Goal: Transaction & Acquisition: Book appointment/travel/reservation

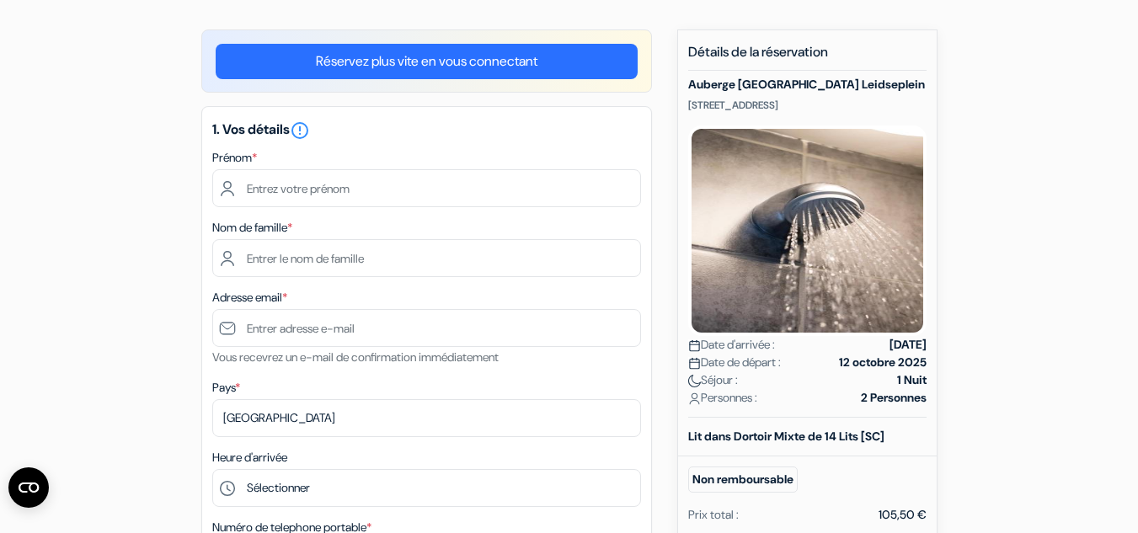
scroll to position [125, 0]
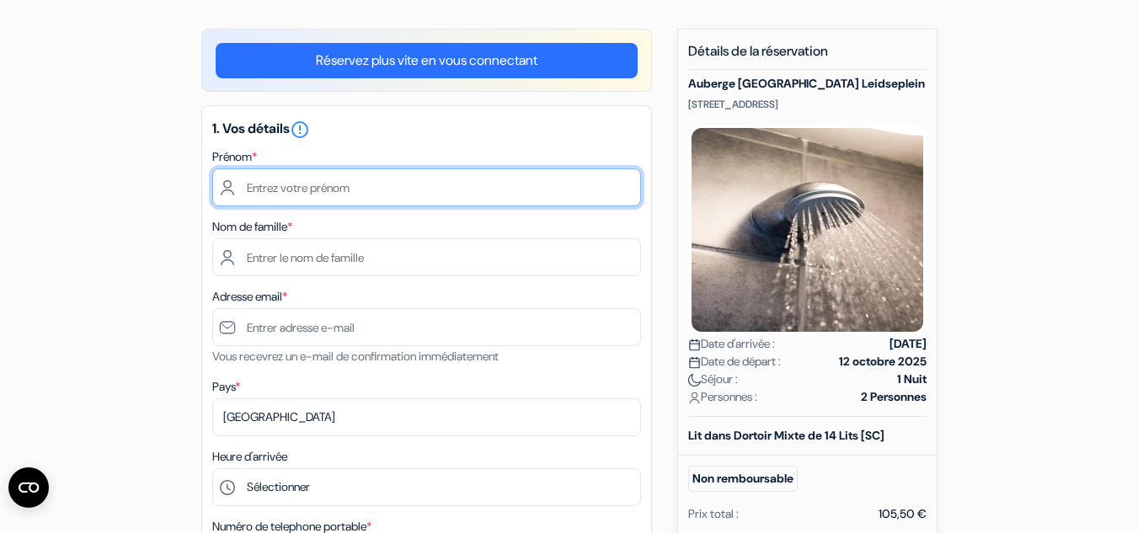
click at [351, 182] on input "text" at bounding box center [426, 187] width 429 height 38
type input "c"
type input "Clara"
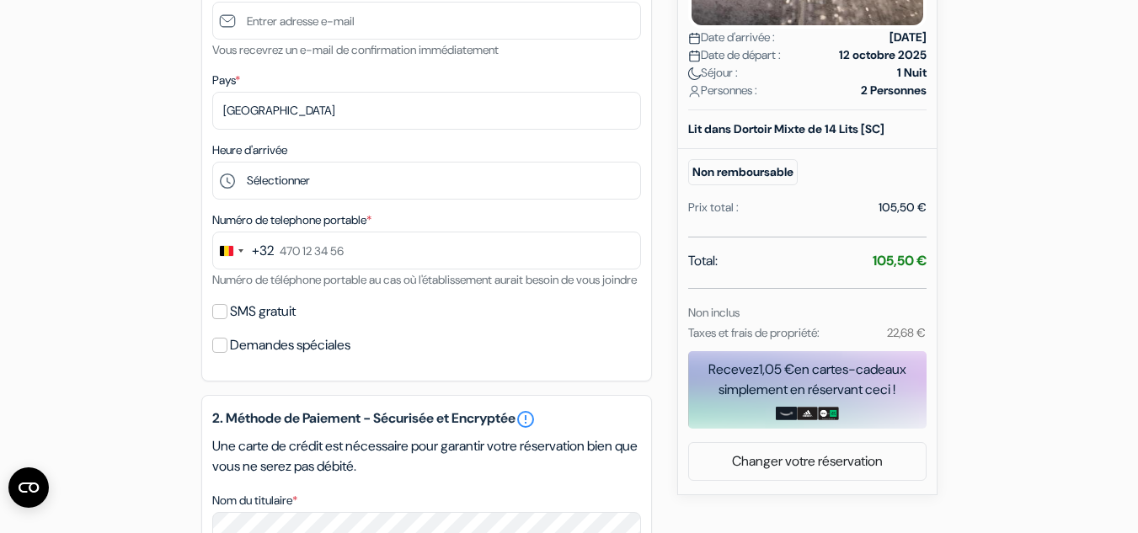
scroll to position [432, 0]
type input "Laporte"
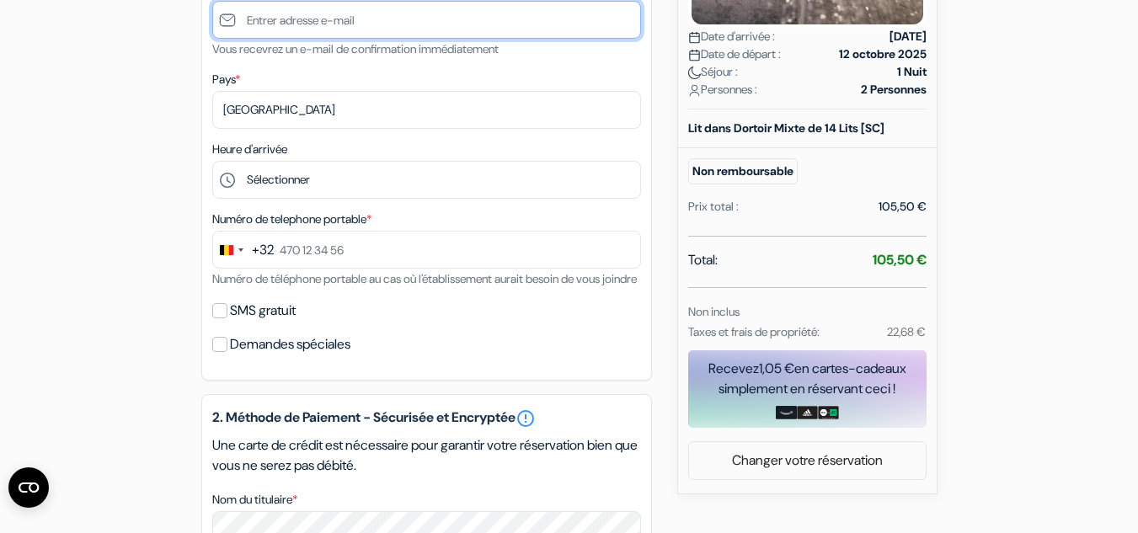
click at [493, 16] on input "text" at bounding box center [426, 20] width 429 height 38
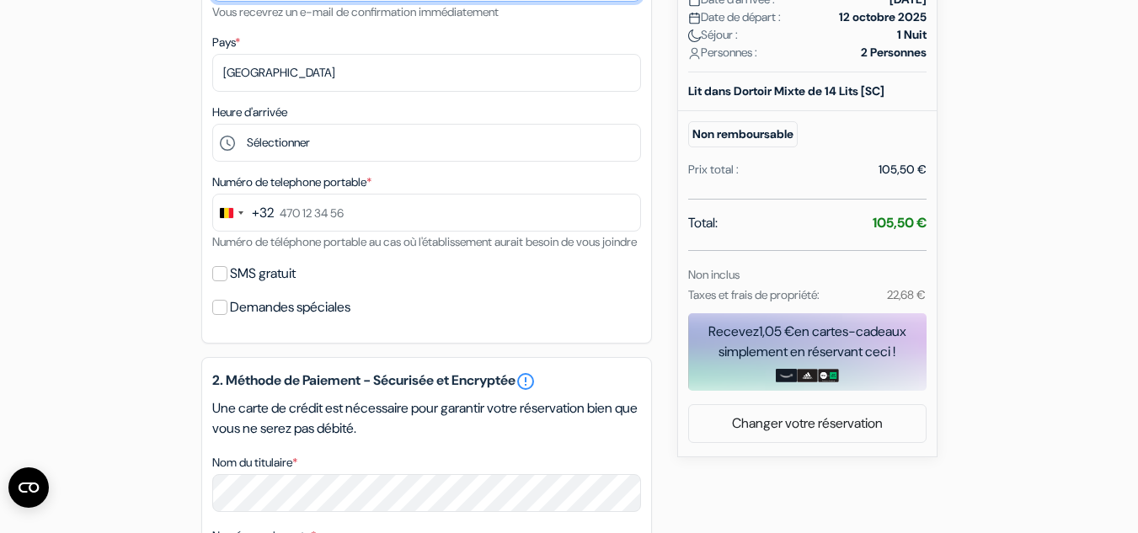
scroll to position [468, 0]
type input "[EMAIL_ADDRESS][DOMAIN_NAME]"
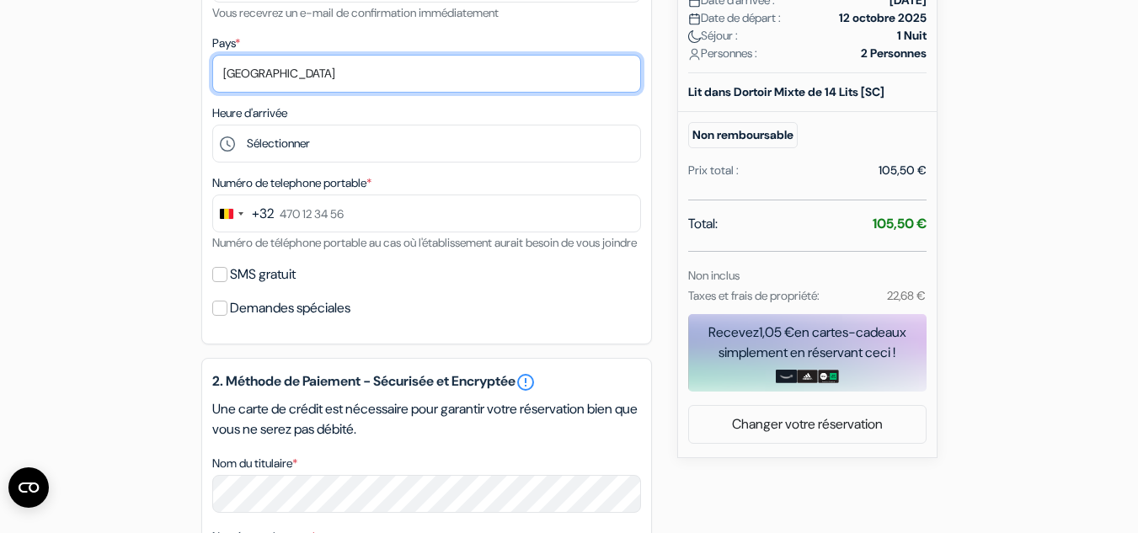
click at [290, 67] on select "Selectionner le pays Abkhazie Afghanistan Afrique du Sud Albanie Algérie Allema…" at bounding box center [426, 74] width 429 height 38
click at [290, 68] on select "Selectionner le pays Abkhazie Afghanistan Afrique du Sud Albanie Algérie Allema…" at bounding box center [426, 74] width 429 height 38
select select "fr"
click at [212, 55] on select "Selectionner le pays Abkhazie Afghanistan Afrique du Sud Albanie Algérie Allema…" at bounding box center [426, 74] width 429 height 38
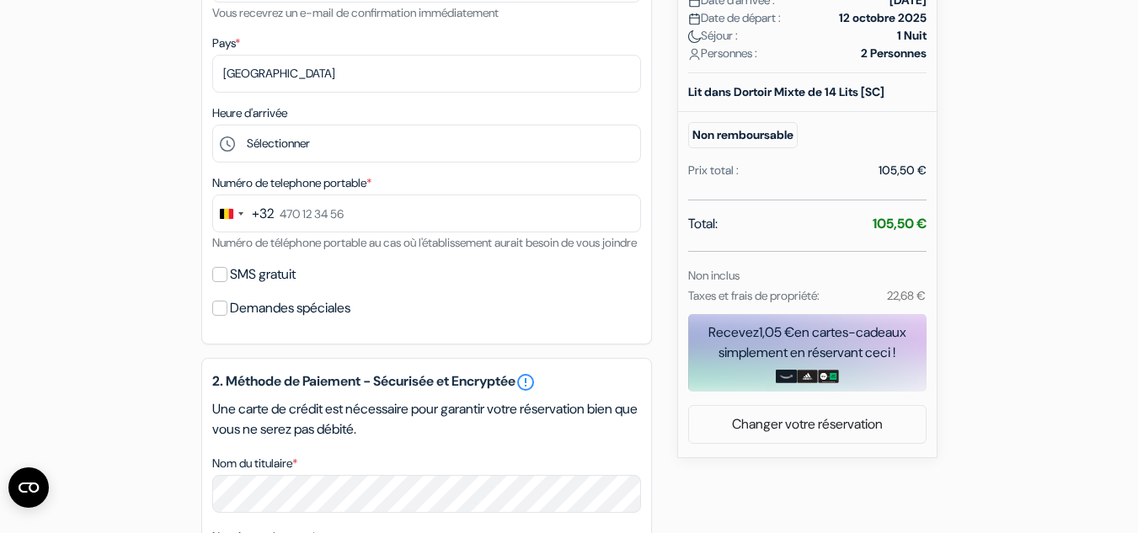
click at [317, 128] on div "Heure d'arrivée Sélectionner 15:00 16:00 17:00 18:00 19:00 20:00 21:00 22:00 23…" at bounding box center [426, 133] width 429 height 60
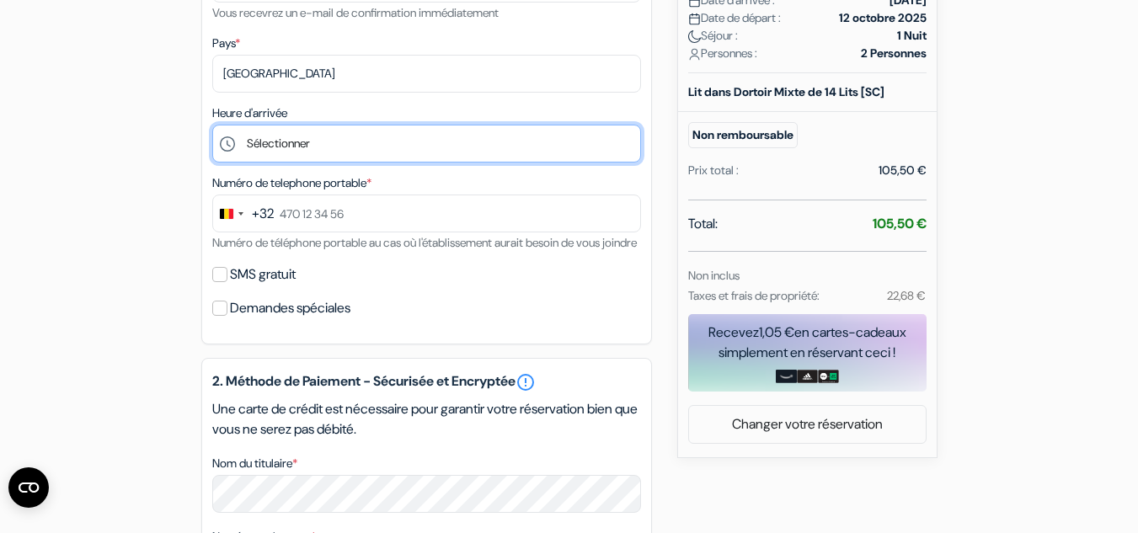
drag, startPoint x: 318, startPoint y: 131, endPoint x: 312, endPoint y: 121, distance: 11.0
click at [312, 121] on div "Heure d'arrivée Sélectionner 15:00 16:00 17:00 18:00 19:00 20:00 21:00 22:00 23…" at bounding box center [426, 133] width 429 height 60
select select "15"
click at [212, 125] on select "Sélectionner 15:00 16:00 17:00 18:00 19:00 20:00 21:00 22:00 23:00 0:00" at bounding box center [426, 144] width 429 height 38
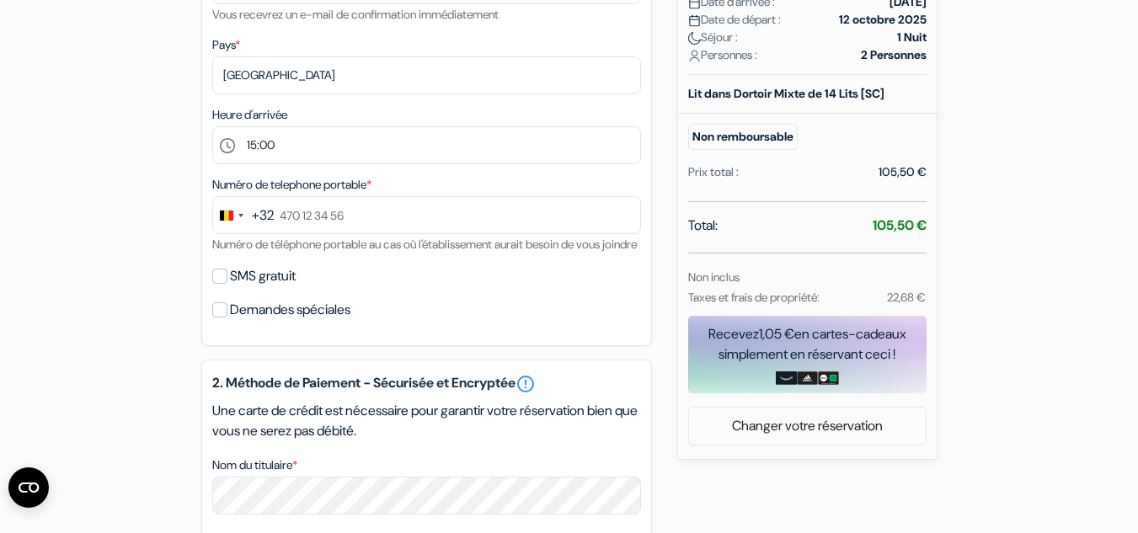
click at [254, 227] on button "+32" at bounding box center [243, 215] width 61 height 36
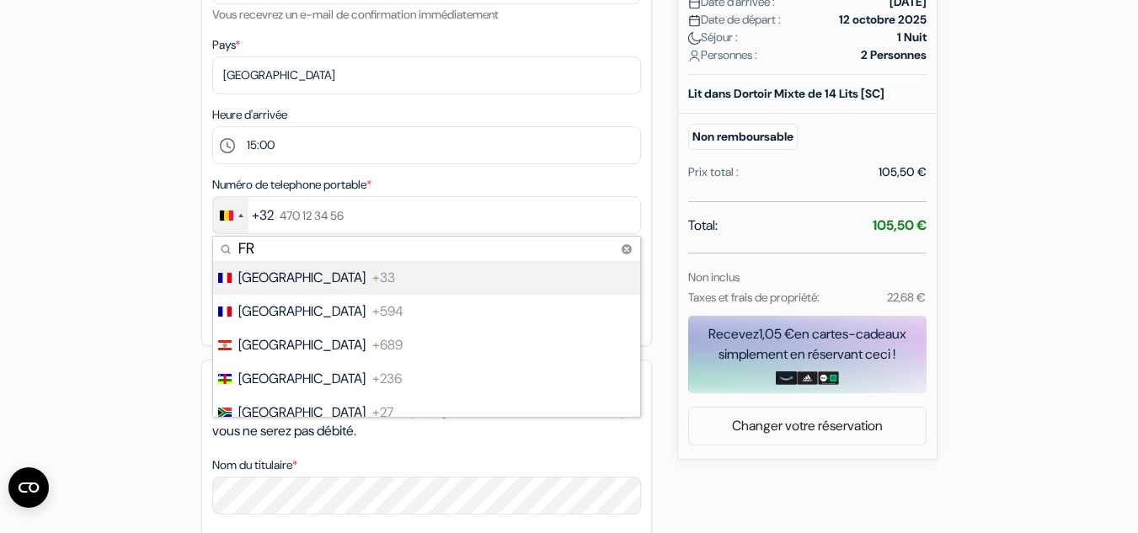
type input "FR"
click at [250, 273] on span "France" at bounding box center [301, 278] width 127 height 20
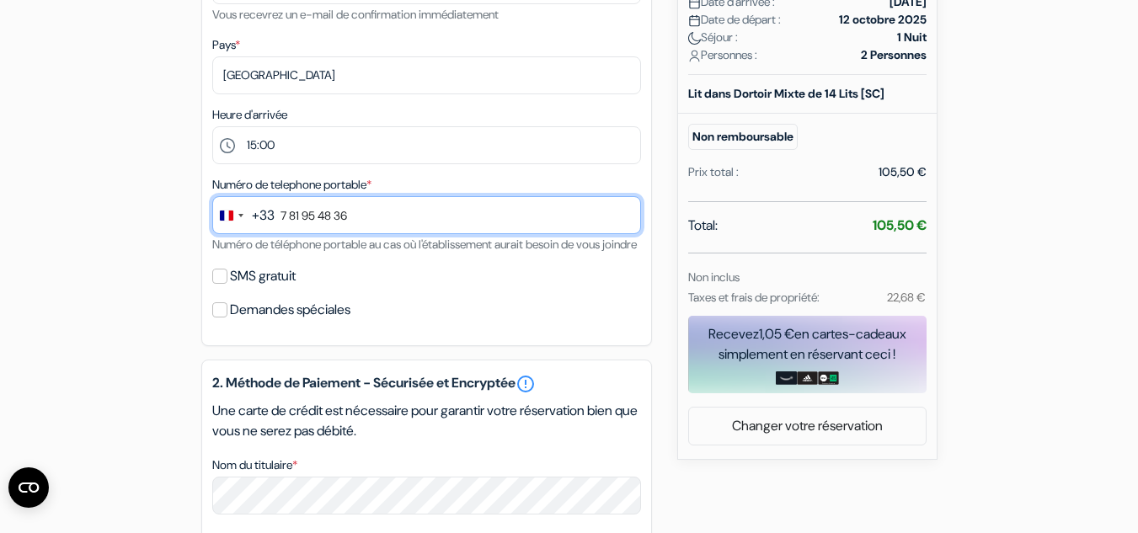
type input "7 81 95 48 36"
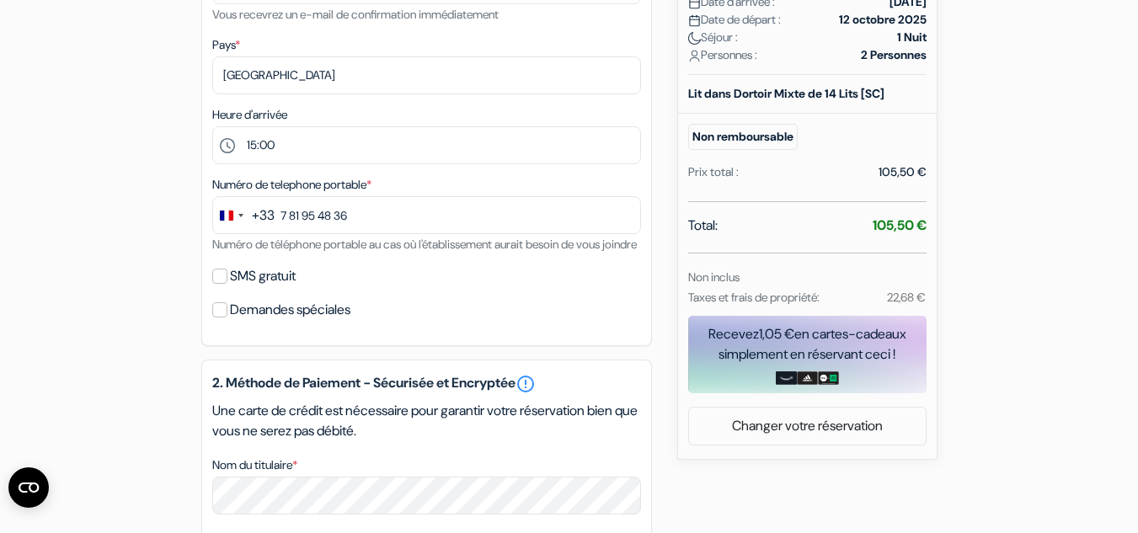
click at [281, 288] on label "SMS gratuit" at bounding box center [263, 276] width 66 height 24
click at [227, 284] on input "SMS gratuit" at bounding box center [219, 276] width 15 height 15
checkbox input "true"
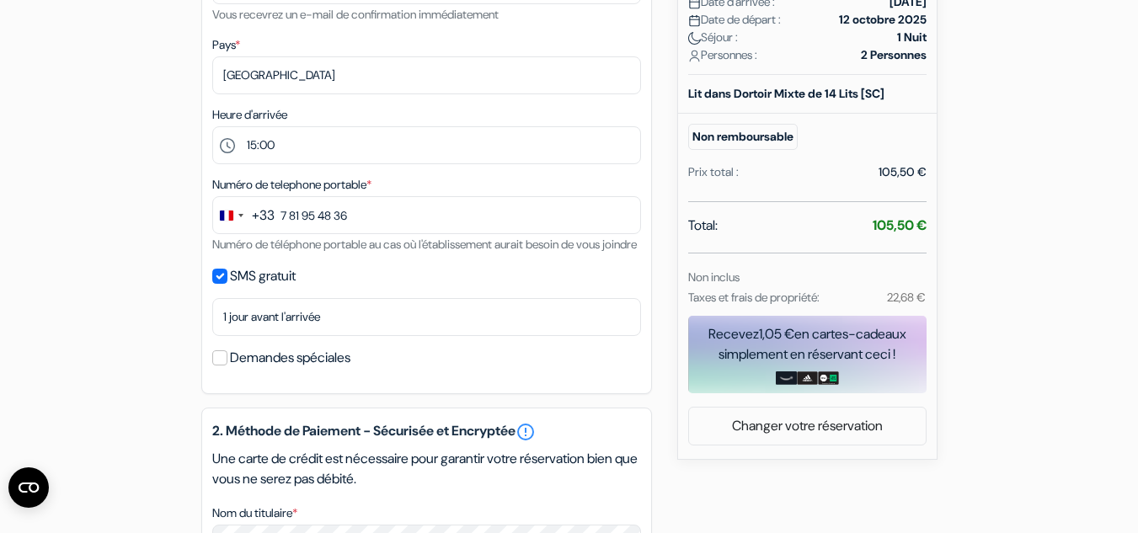
click at [285, 370] on label "Demandes spéciales" at bounding box center [290, 358] width 120 height 24
click at [227, 365] on input "Demandes spéciales" at bounding box center [219, 357] width 15 height 15
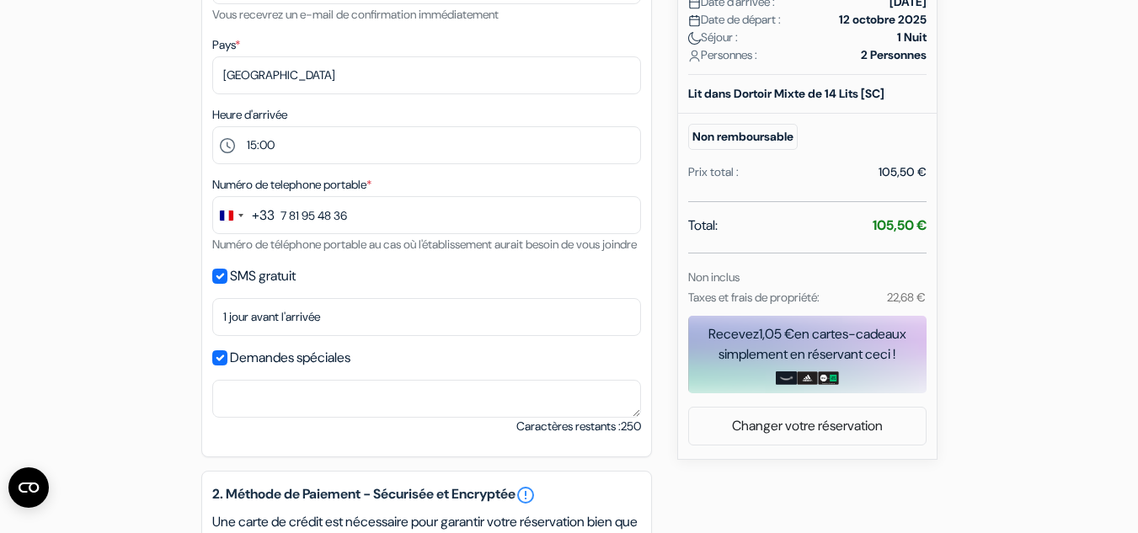
click at [285, 370] on label "Demandes spéciales" at bounding box center [290, 358] width 120 height 24
click at [227, 365] on input "Demandes spéciales" at bounding box center [219, 357] width 15 height 15
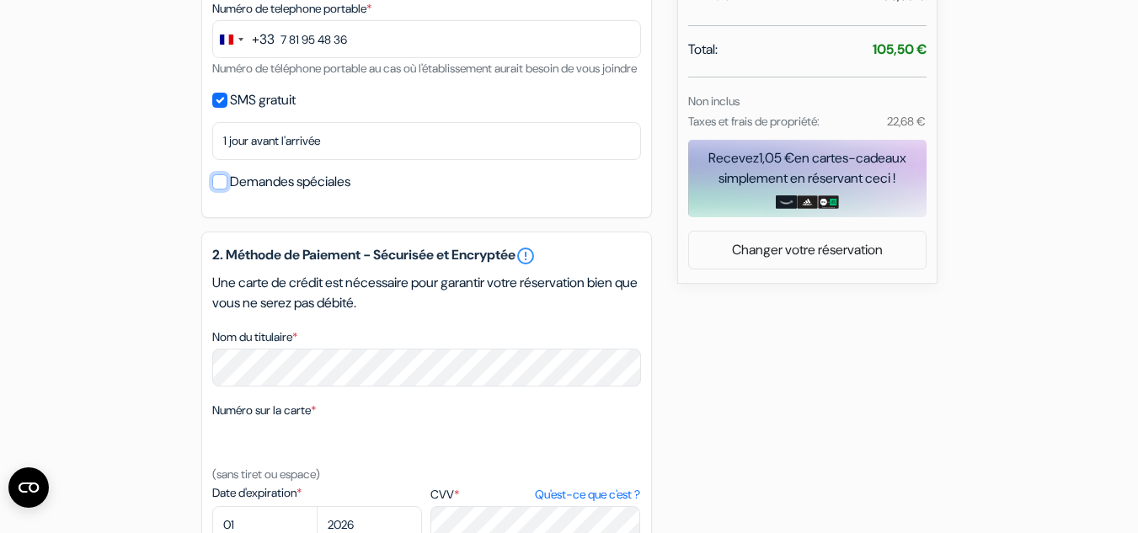
scroll to position [636, 0]
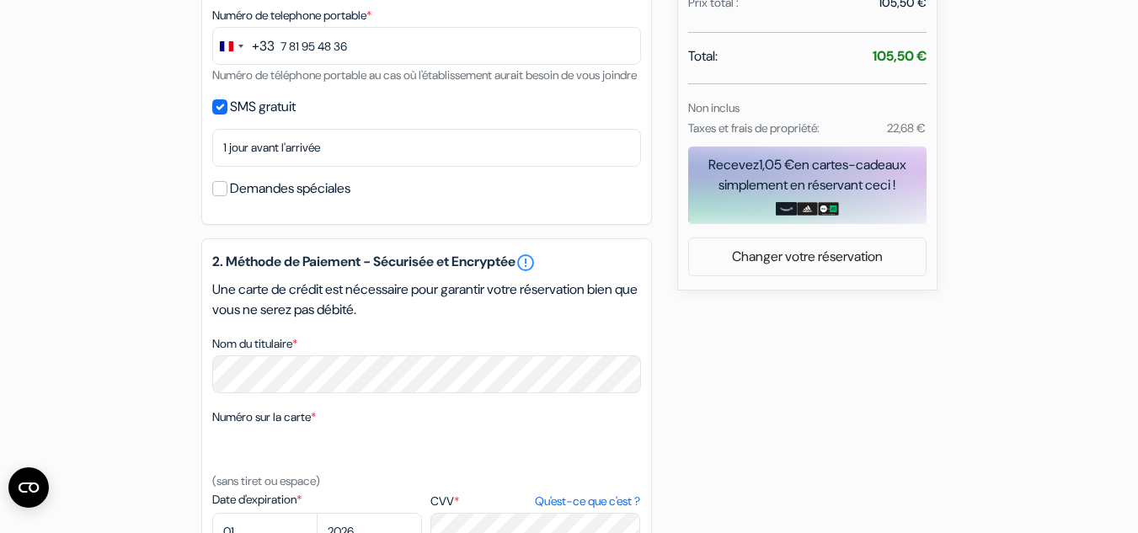
click at [237, 200] on label "Demandes spéciales" at bounding box center [290, 189] width 120 height 24
click at [227, 196] on input "Demandes spéciales" at bounding box center [219, 188] width 15 height 15
checkbox input "true"
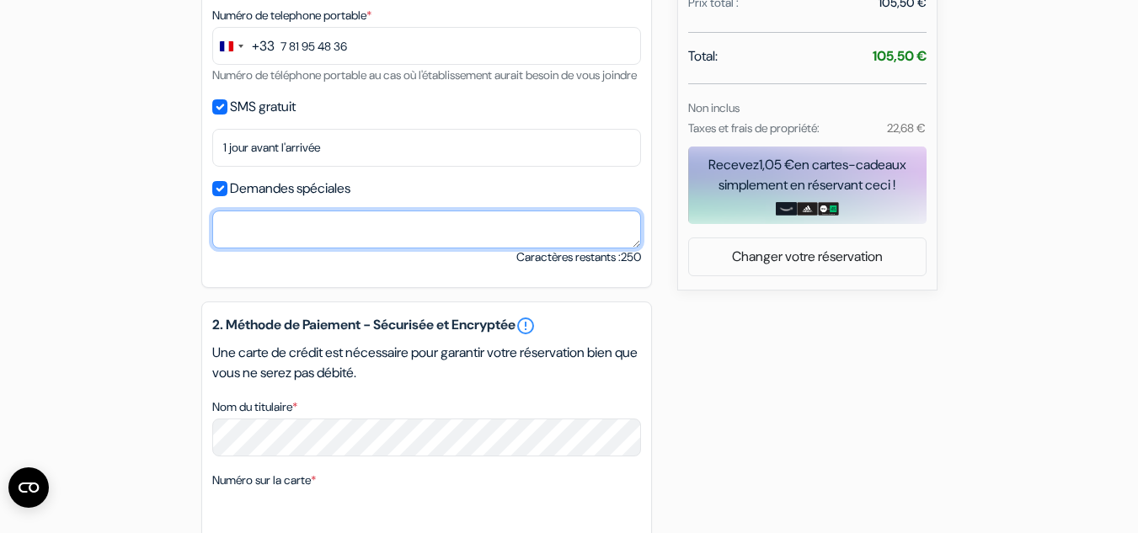
click at [270, 248] on textarea "Nom du titulaire *" at bounding box center [426, 230] width 429 height 38
type textarea "Hello, would it be possible to be in the same"
click at [470, 244] on textarea "Hello, would it be possible to be in the same" at bounding box center [426, 230] width 429 height 38
drag, startPoint x: 470, startPoint y: 244, endPoint x: 0, endPoint y: 290, distance: 472.1
click at [0, 290] on form "Départ add_box Auberge Amsterdam Leidseplein Korte Leidsedwarsstraat 79, Amster…" at bounding box center [569, 157] width 1138 height 1458
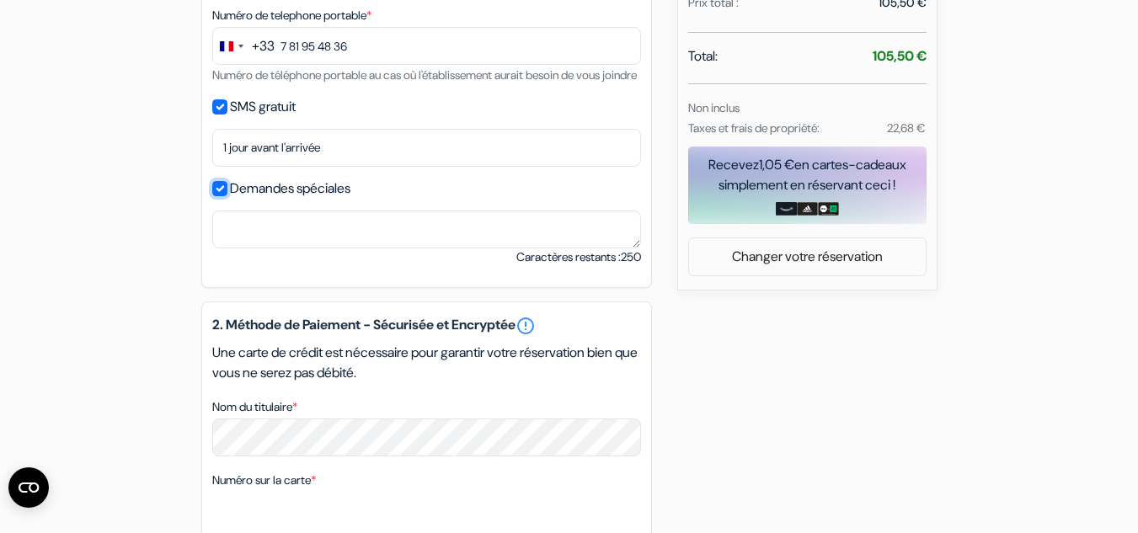
click at [227, 196] on input "Demandes spéciales" at bounding box center [219, 188] width 15 height 15
checkbox input "false"
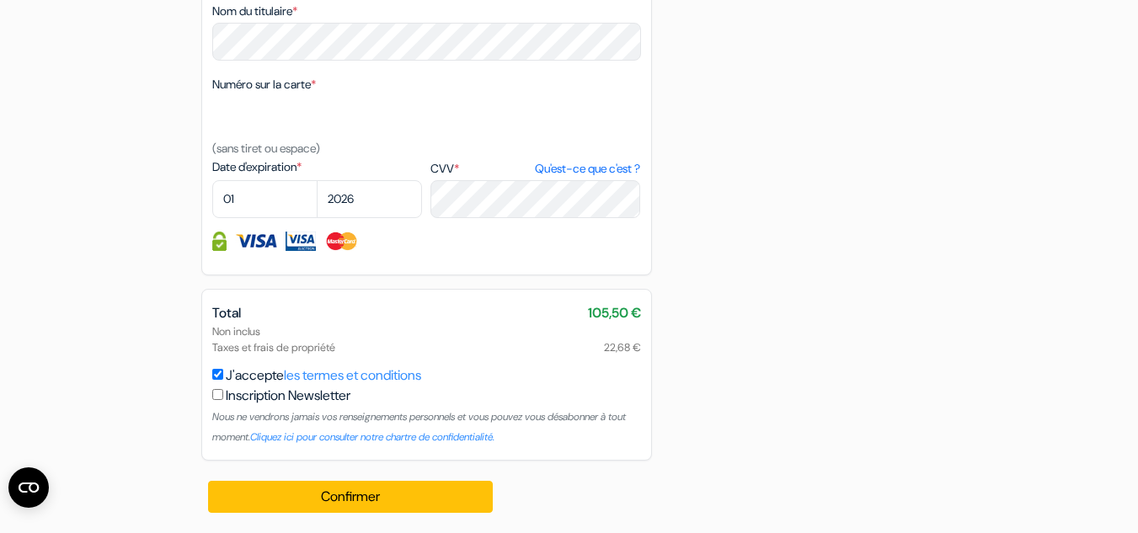
scroll to position [989, 0]
click at [256, 201] on select "01 02 03 04 05 06 07 08 09 10 11 12" at bounding box center [264, 199] width 105 height 38
select select "09"
click at [386, 206] on select "2025 2026 2027 2028 2029 2030 2031 2032 2033 2034 2035 2036 2037 2038 2039 2040…" at bounding box center [369, 199] width 105 height 38
select select "2028"
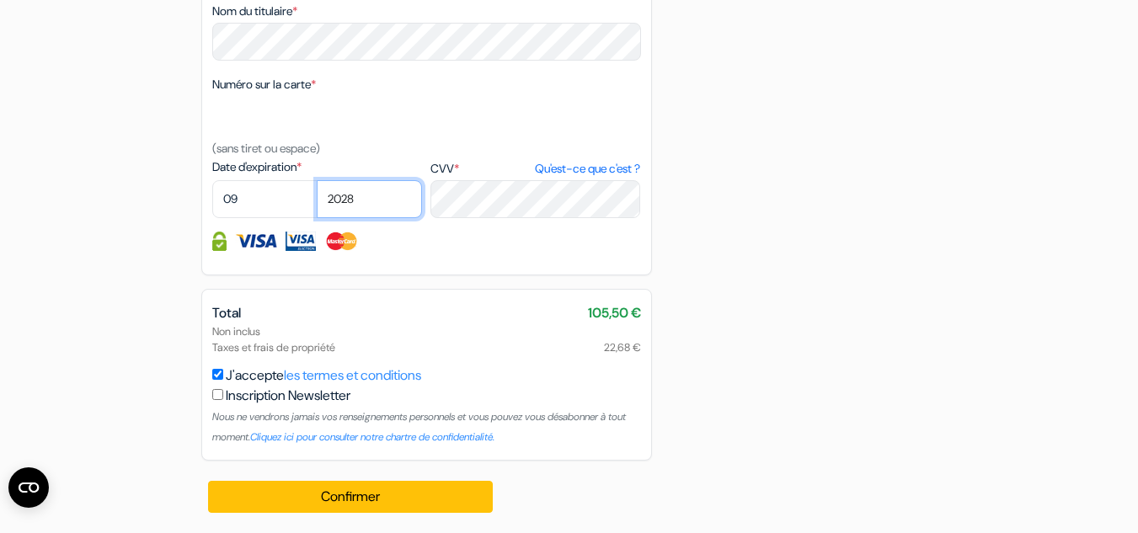
click at [317, 180] on select "2025 2026 2027 2028 2029 2030 2031 2032 2033 2034 2035 2036 2037 2038 2039 2040…" at bounding box center [369, 199] width 105 height 38
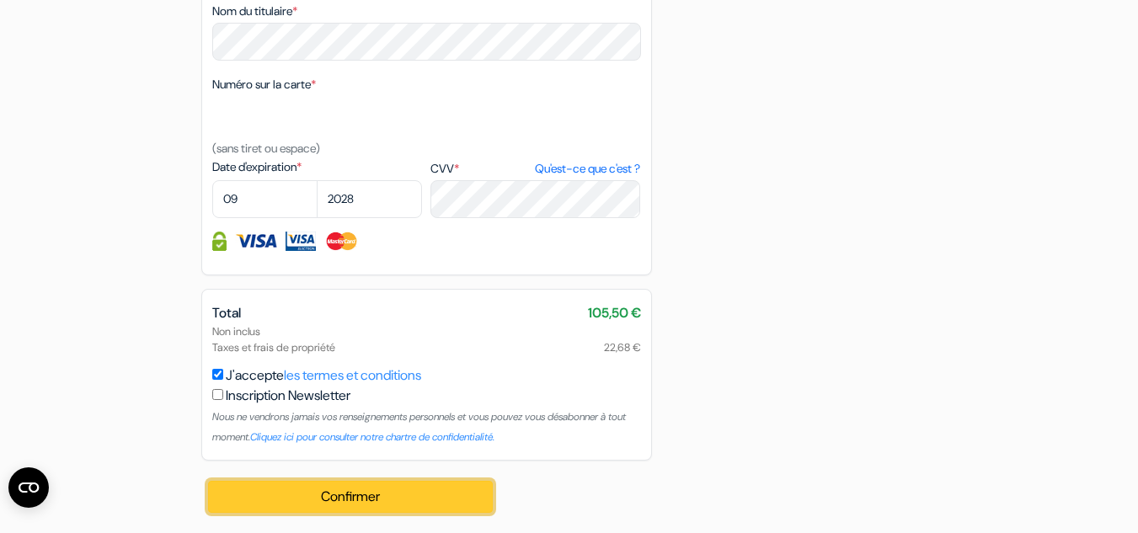
click at [317, 485] on button "Confirmer Loading..." at bounding box center [350, 497] width 285 height 32
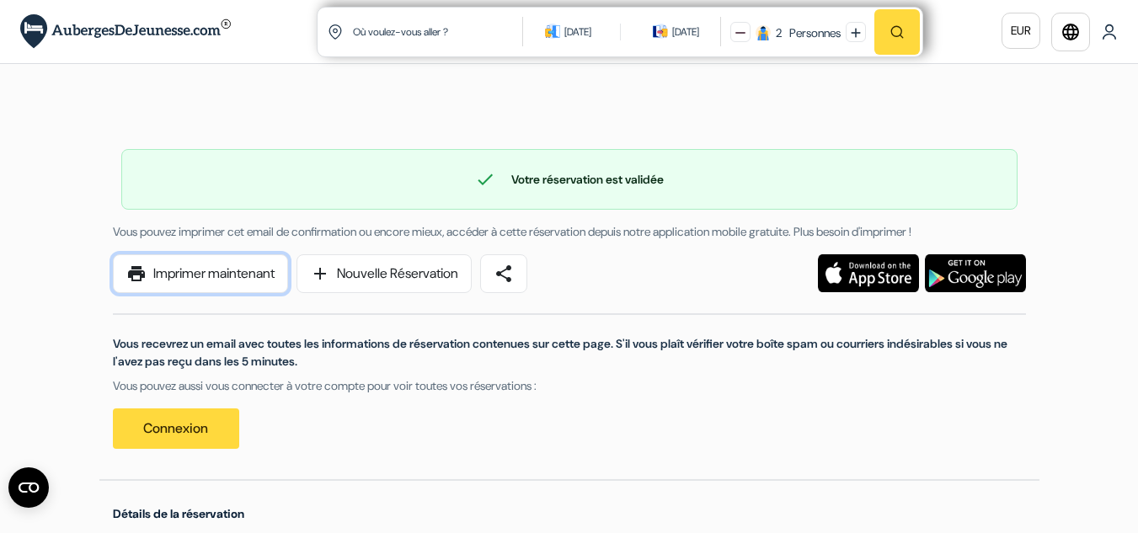
click at [245, 261] on link "print Imprimer maintenant" at bounding box center [200, 273] width 175 height 39
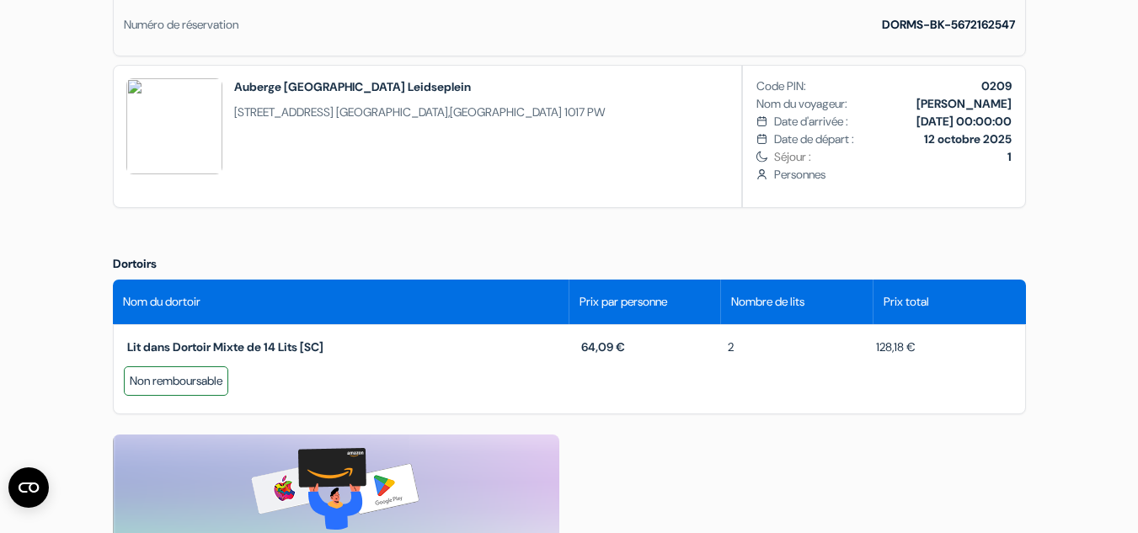
scroll to position [535, 0]
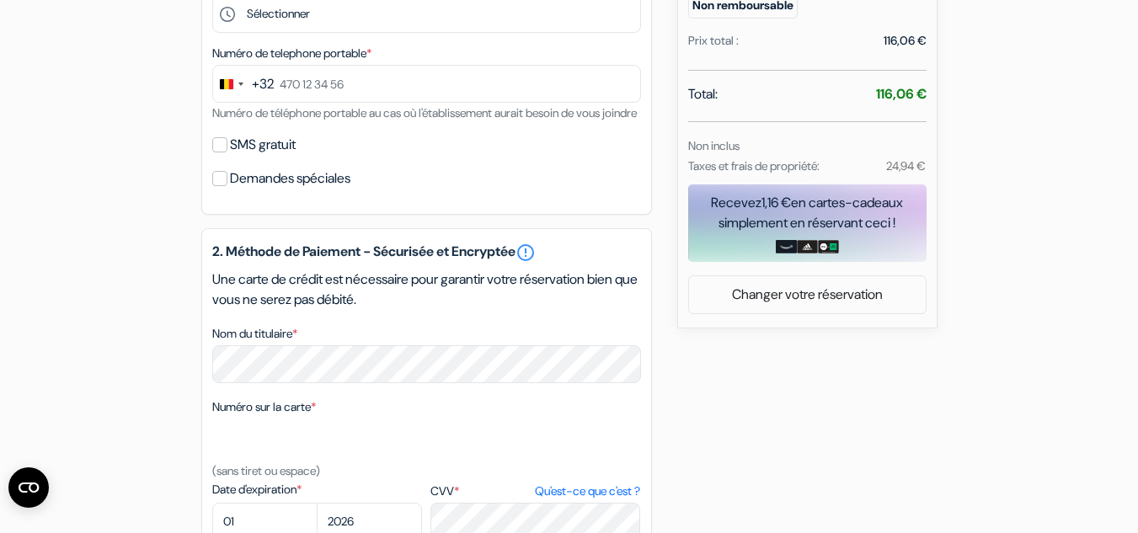
scroll to position [617, 0]
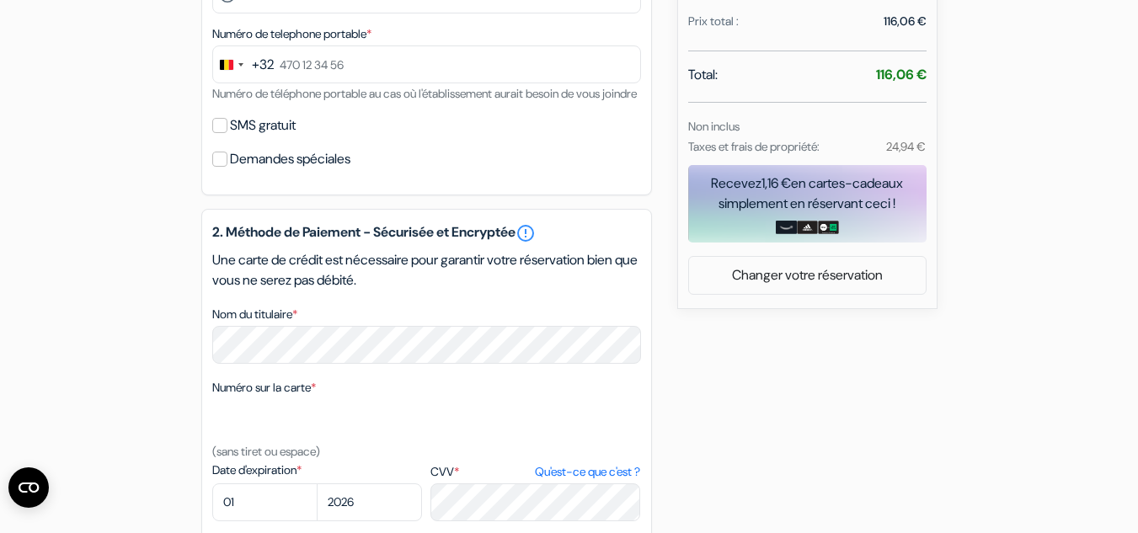
drag, startPoint x: 912, startPoint y: 156, endPoint x: 871, endPoint y: 87, distance: 80.0
click at [871, 87] on div "Total: 116,06 € Non inclus Taxes et frais de propriété: 24,94 €" at bounding box center [807, 111] width 238 height 92
click at [959, 123] on div "add_box Auberge Amsterdam Leidseplein Korte Leidsedwarsstraat 79, Amsterdam, Pa…" at bounding box center [569, 186] width 960 height 1300
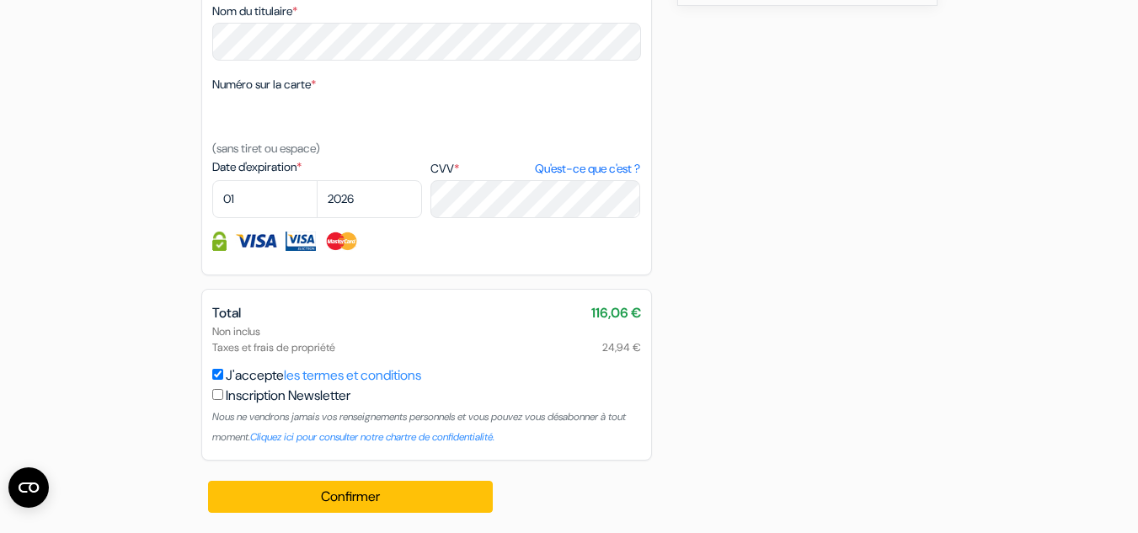
scroll to position [941, 0]
click at [649, 350] on div "Total 116,06 € Non inclus Taxes et frais de propriété 24,94 € J'accepte les ter…" at bounding box center [426, 375] width 450 height 172
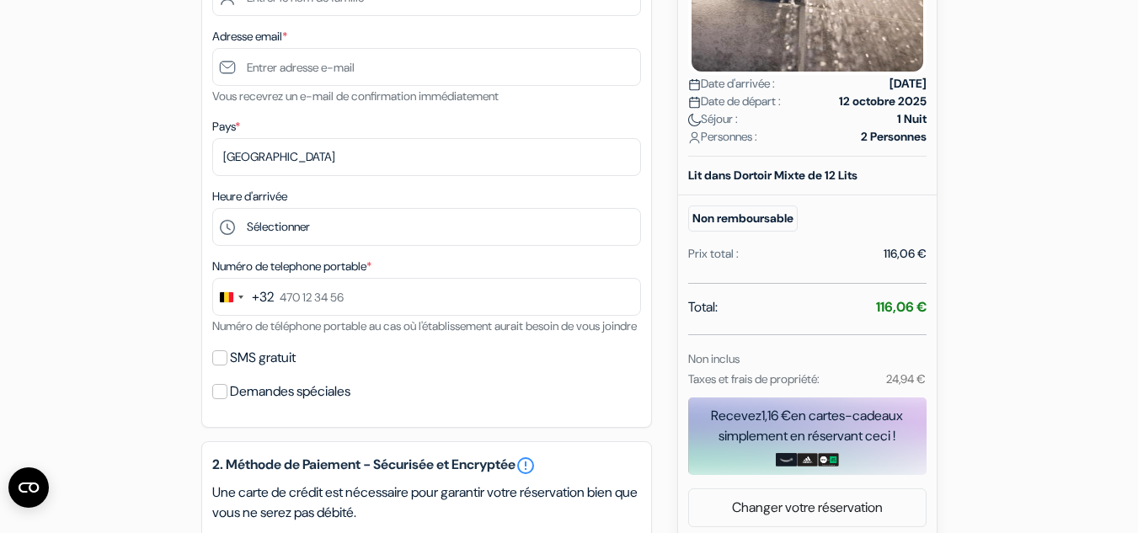
scroll to position [0, 0]
